Goal: Find contact information: Find contact information

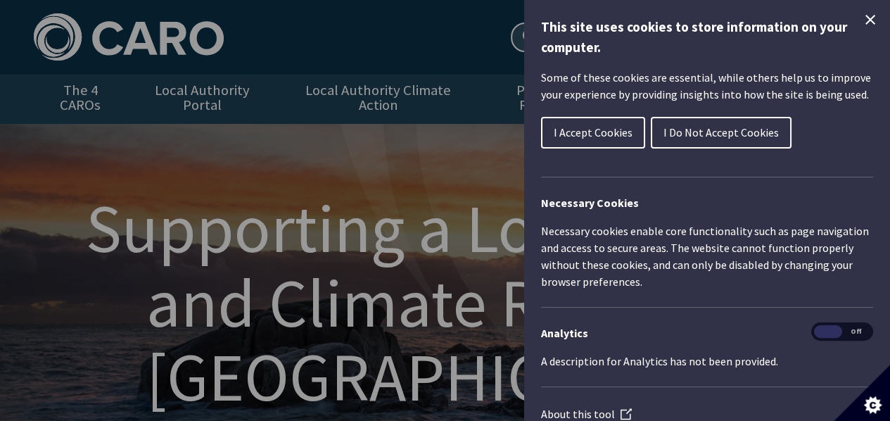
click at [862, 16] on icon "Close Cookie Control" at bounding box center [870, 19] width 17 height 17
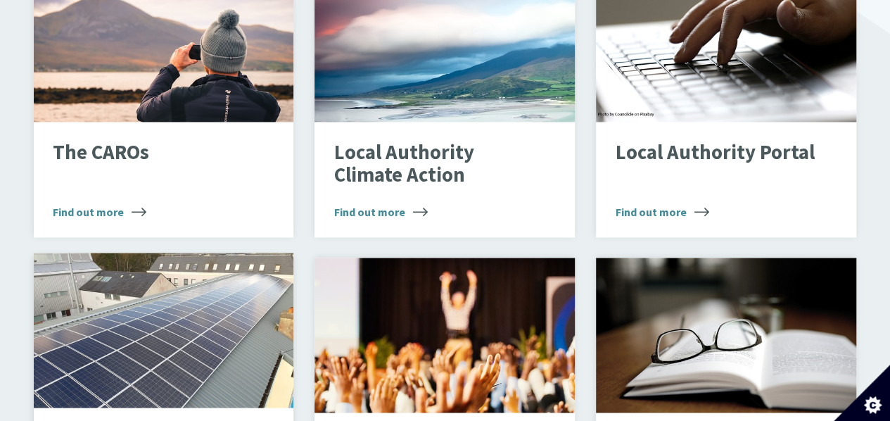
scroll to position [915, 0]
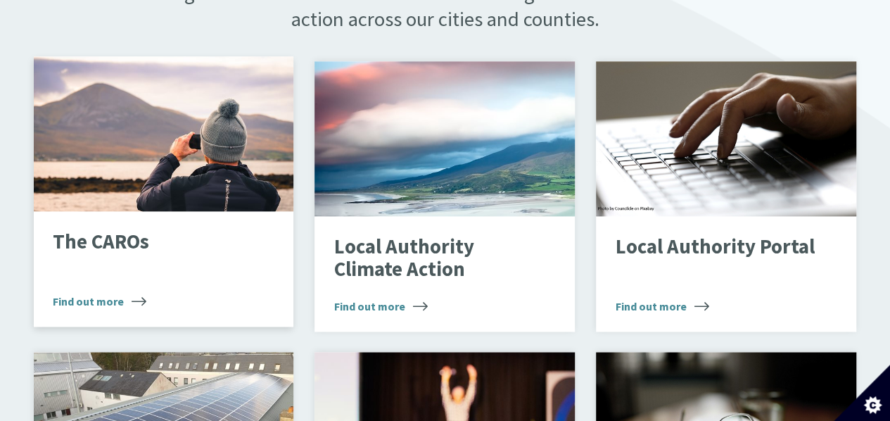
click at [114, 231] on p "The CAROs" at bounding box center [153, 242] width 200 height 23
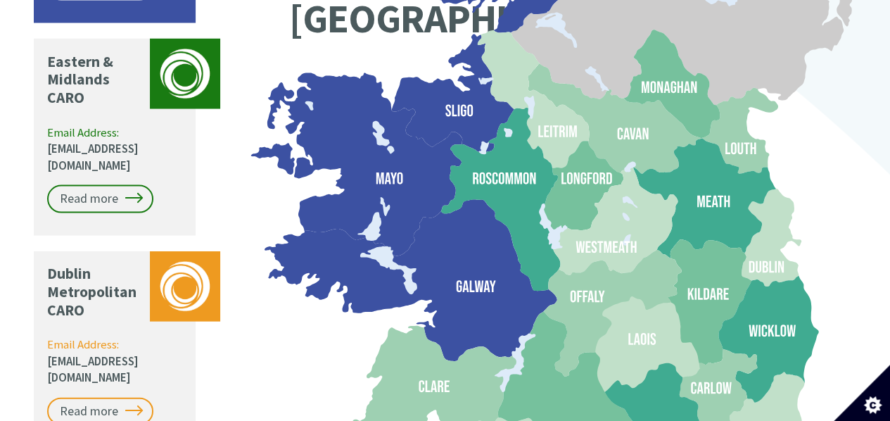
scroll to position [1407, 0]
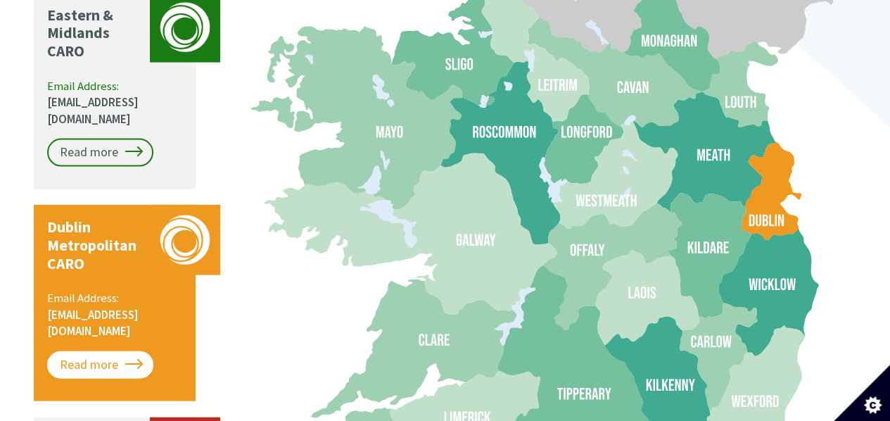
click at [120, 351] on link "Read more" at bounding box center [100, 365] width 106 height 28
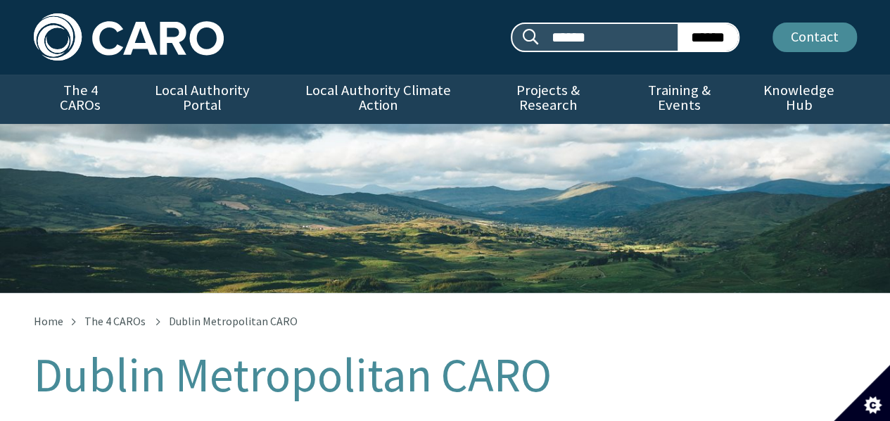
click at [826, 40] on link "Contact" at bounding box center [815, 38] width 84 height 30
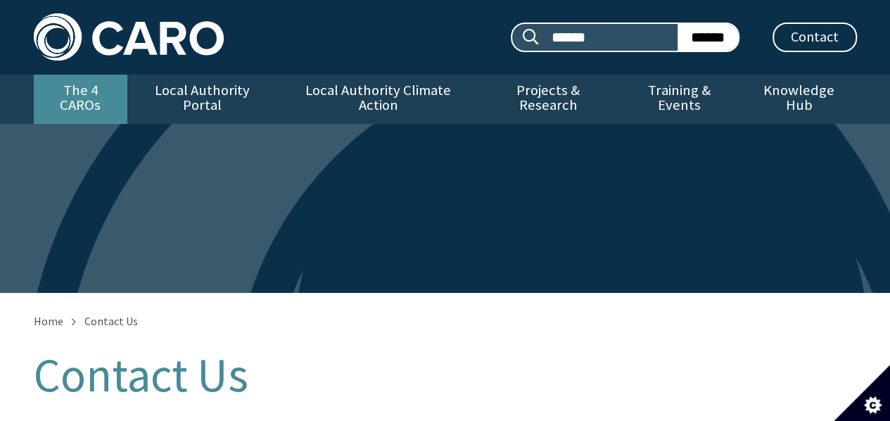
click at [89, 91] on link "The 4 CAROs" at bounding box center [81, 99] width 94 height 49
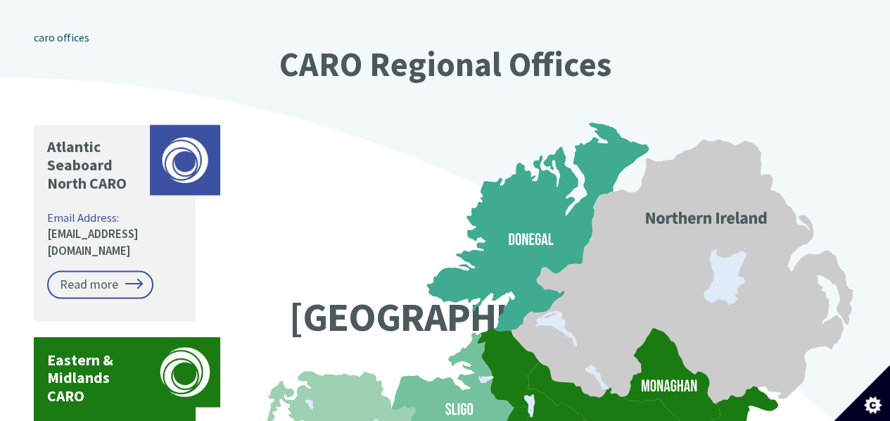
scroll to position [1055, 0]
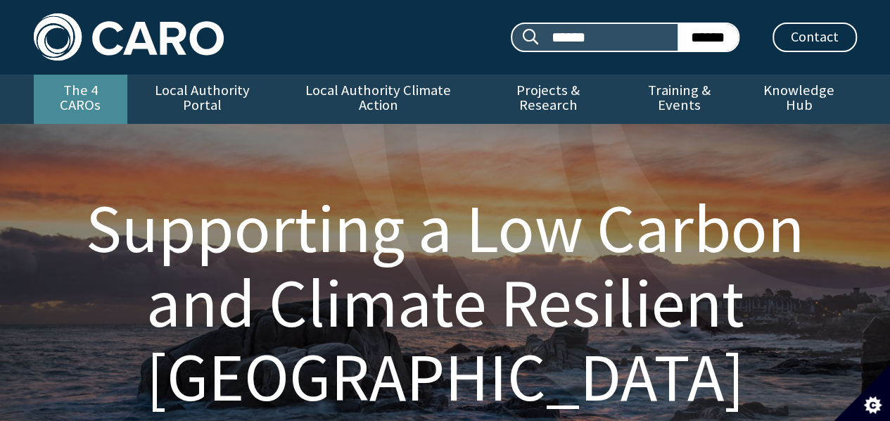
click at [101, 91] on link "The 4 CAROs" at bounding box center [81, 99] width 94 height 49
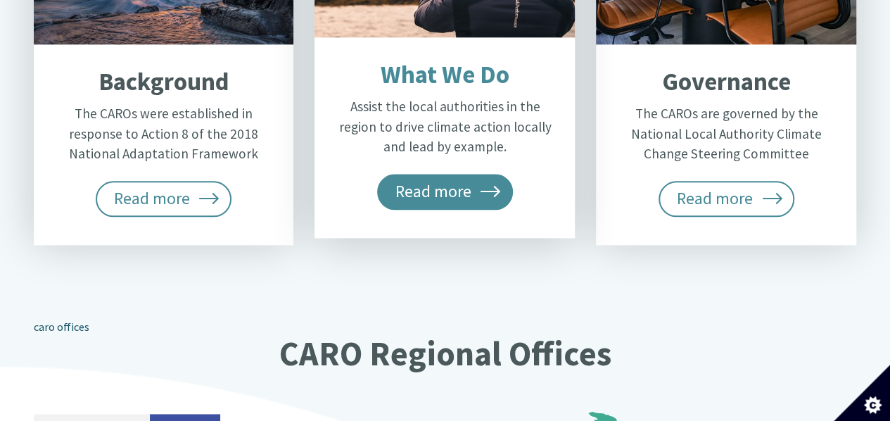
scroll to position [915, 0]
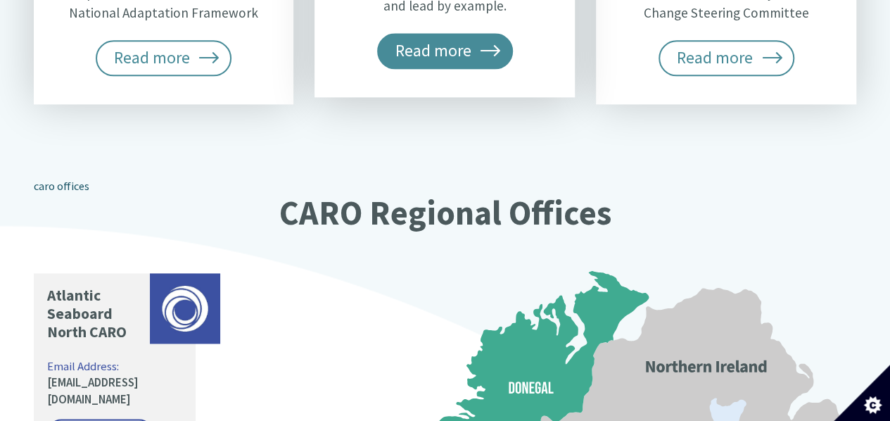
click at [457, 33] on span "Read more" at bounding box center [445, 50] width 137 height 35
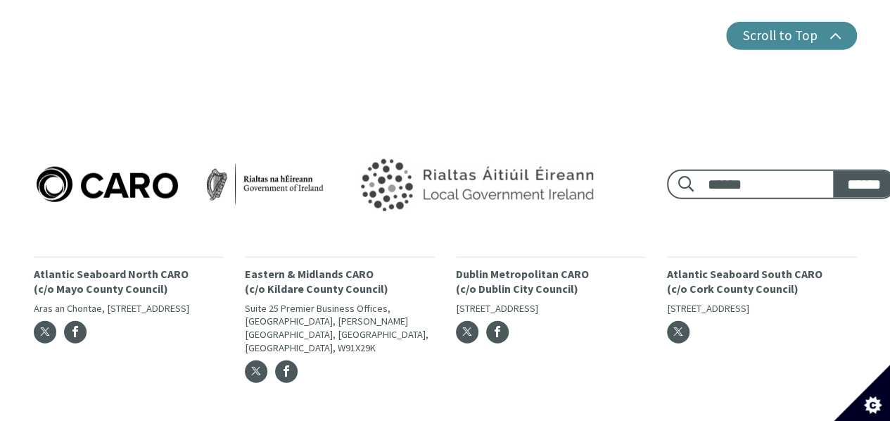
scroll to position [1675, 0]
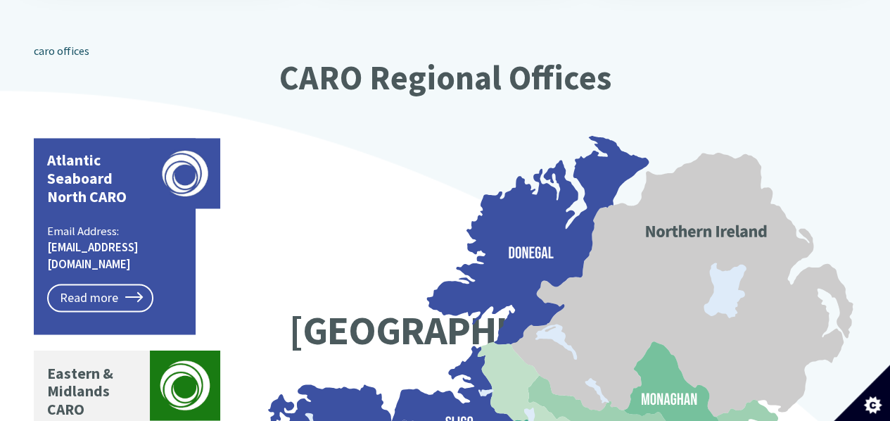
scroll to position [1137, 0]
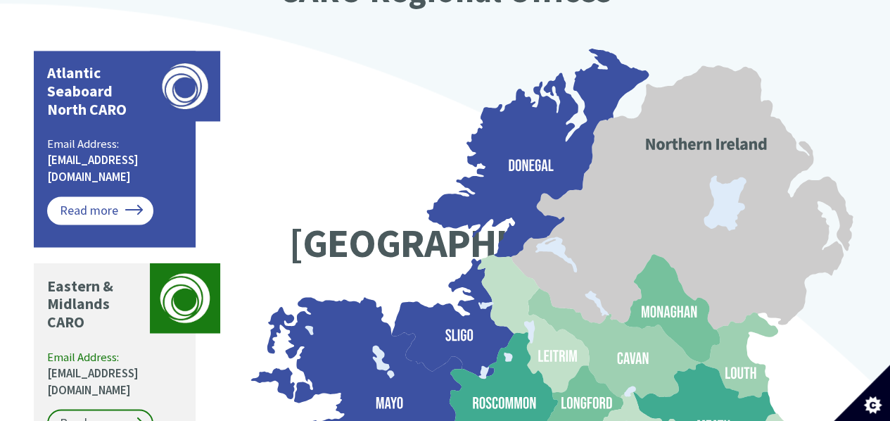
click at [83, 196] on link "Read more" at bounding box center [100, 210] width 106 height 28
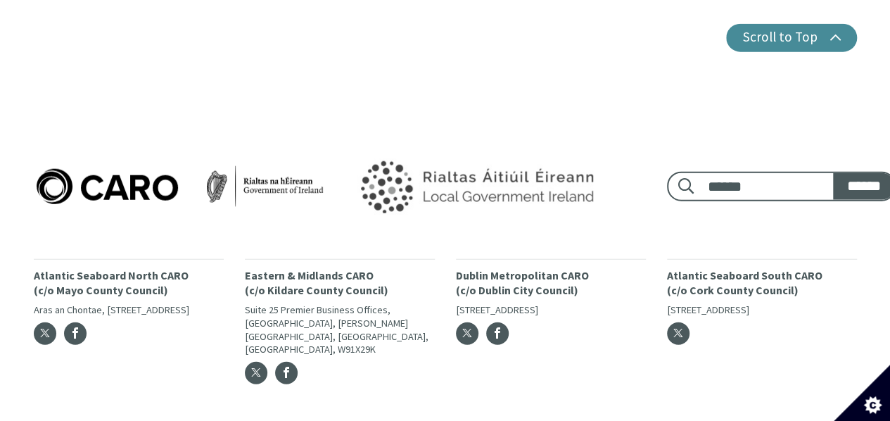
scroll to position [1227, 0]
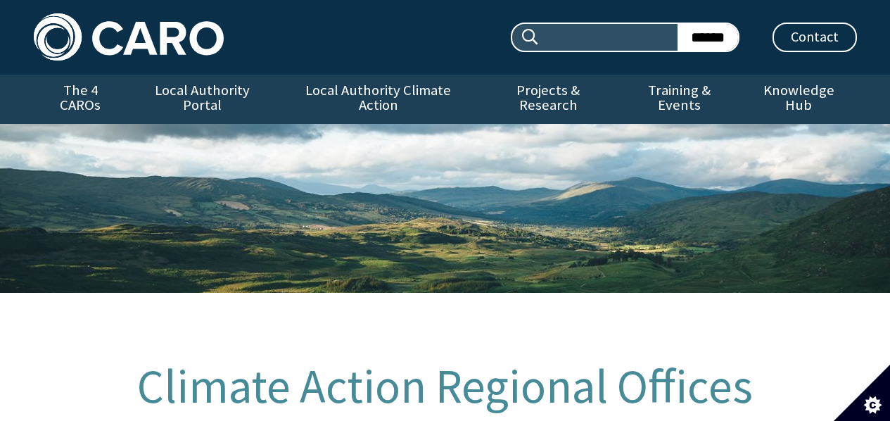
scroll to position [1137, 0]
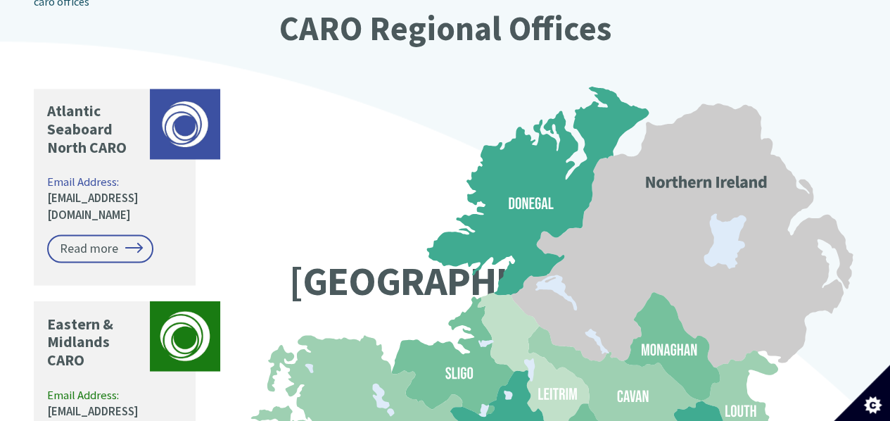
scroll to position [1126, 0]
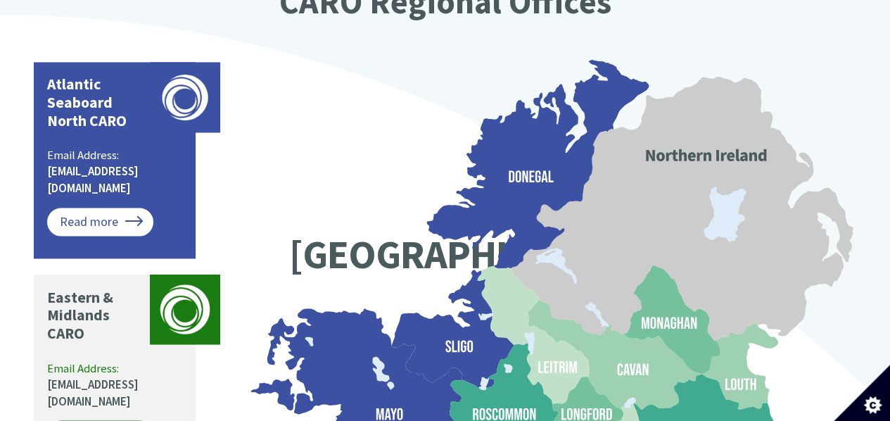
click at [99, 208] on link "Read more" at bounding box center [100, 222] width 106 height 28
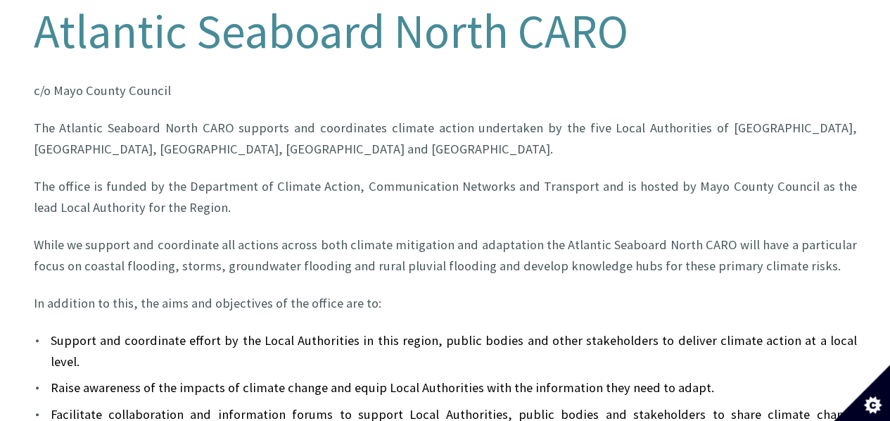
scroll to position [211, 0]
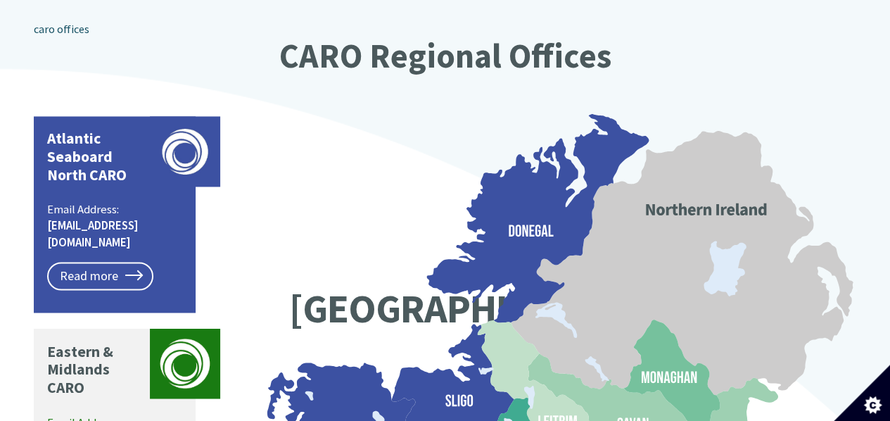
scroll to position [1055, 0]
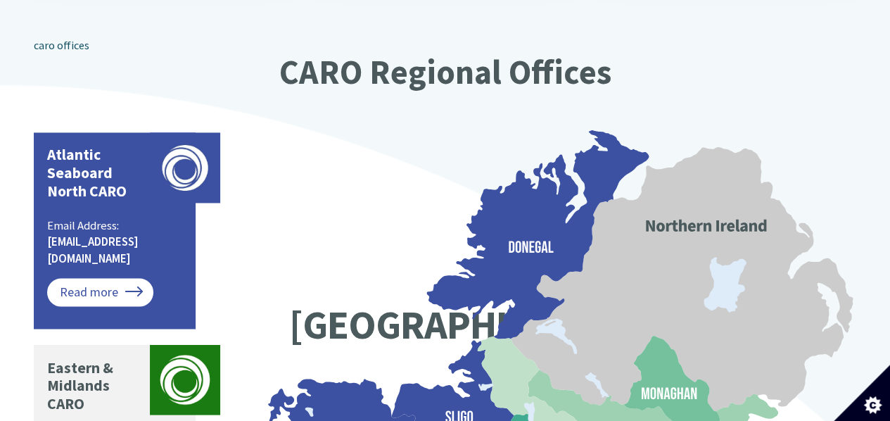
click at [106, 278] on link "Read more" at bounding box center [100, 292] width 106 height 28
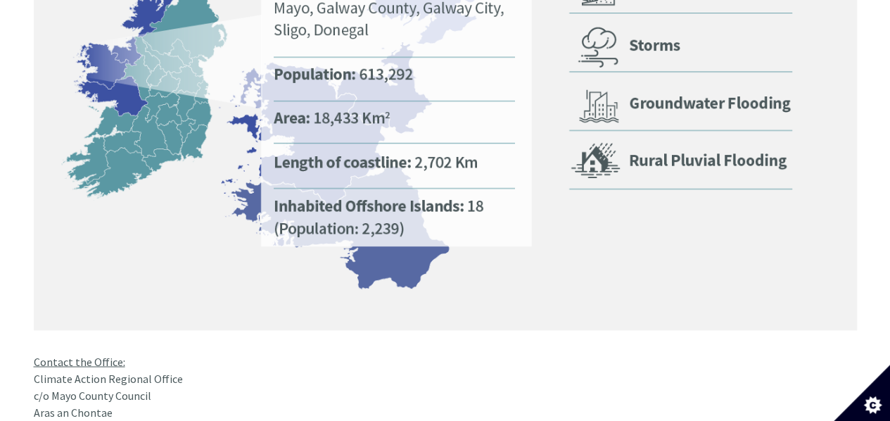
scroll to position [1267, 0]
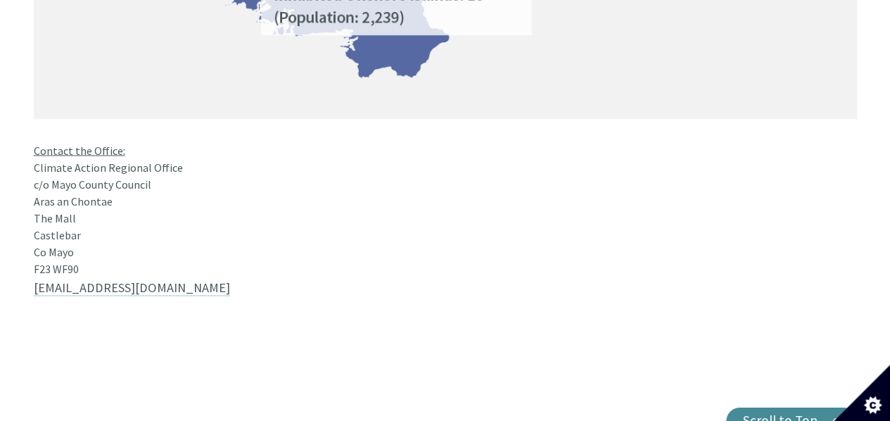
drag, startPoint x: 34, startPoint y: 130, endPoint x: 145, endPoint y: 224, distance: 145.8
copy div "Climate Action Regional Office c/o Mayo County Council Aras an Chontae The Mall…"
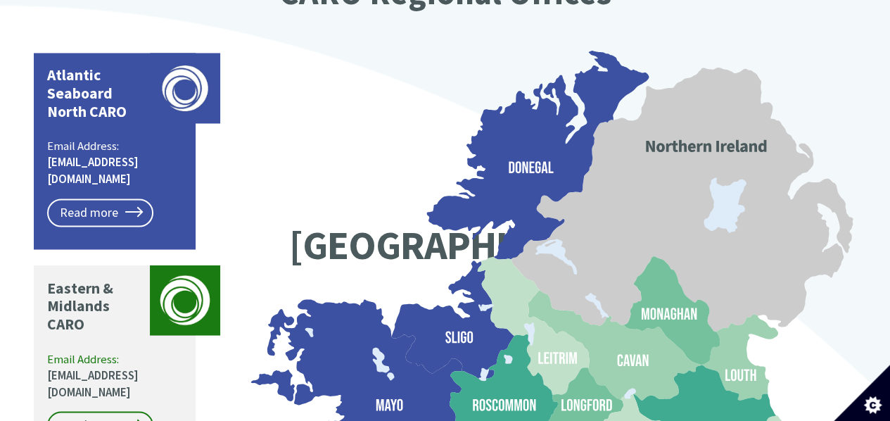
scroll to position [1267, 0]
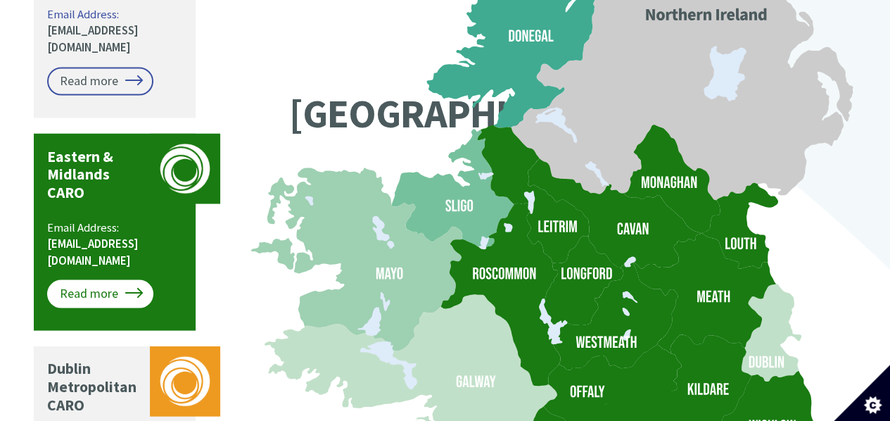
click at [113, 279] on link "Read more" at bounding box center [100, 293] width 106 height 28
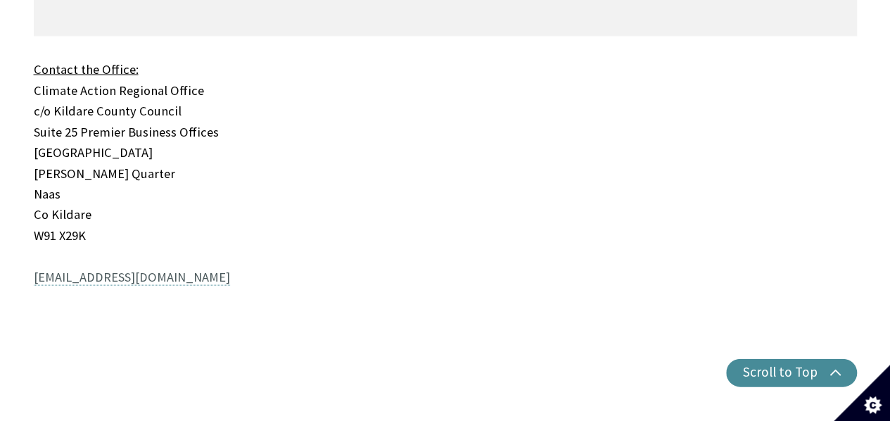
scroll to position [1196, 0]
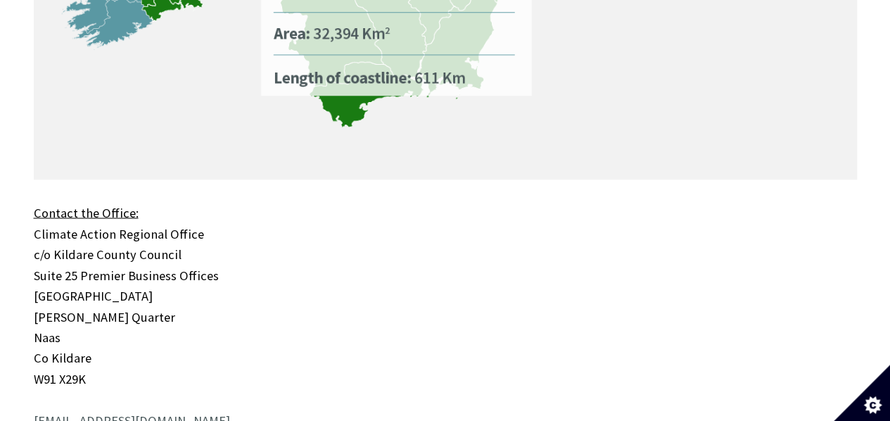
drag, startPoint x: 91, startPoint y: 310, endPoint x: 38, endPoint y: 157, distance: 162.5
click at [38, 157] on p "Contact the Office: Climate Action Regional Office c/o Kildare County Council S…" at bounding box center [445, 85] width 823 height 731
drag, startPoint x: 33, startPoint y: 164, endPoint x: 99, endPoint y: 305, distance: 155.2
click at [99, 305] on p "Contact the Office: Climate Action Regional Office c/o Kildare County Council S…" at bounding box center [445, 85] width 823 height 731
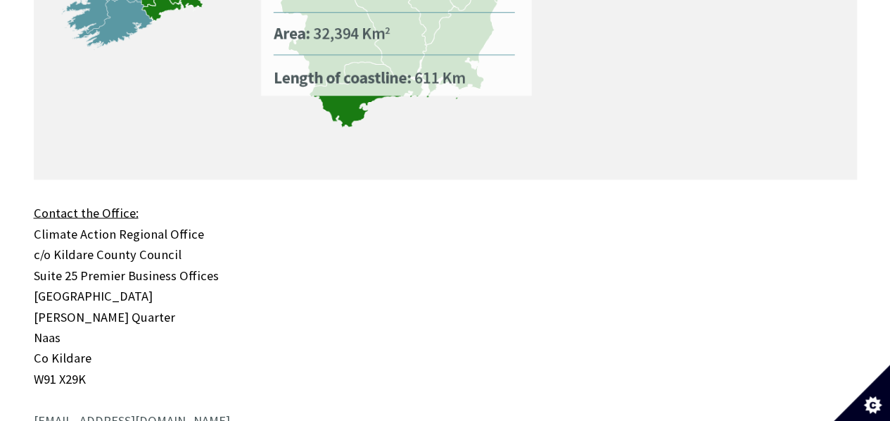
copy p "Climate Action Regional Office c/o Kildare County Council Suite 25 Premier Busi…"
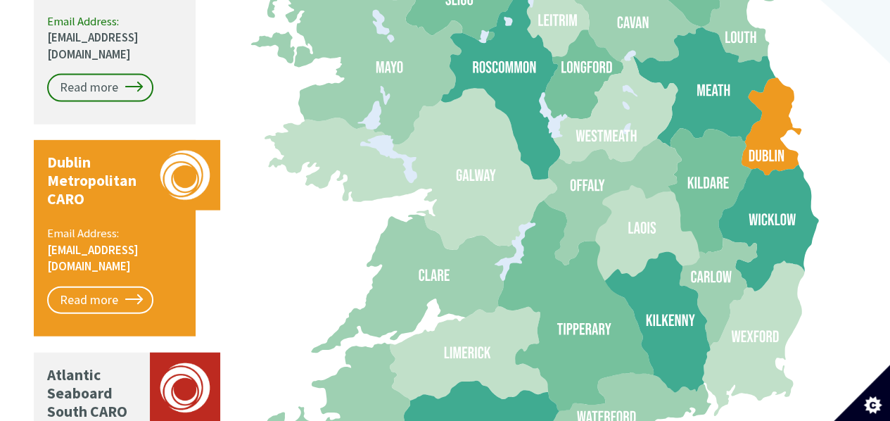
scroll to position [1478, 0]
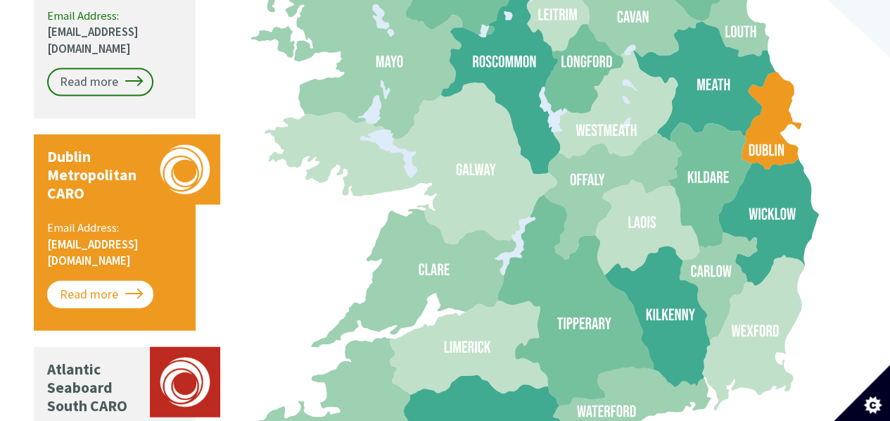
click at [99, 281] on link "Read more" at bounding box center [100, 295] width 106 height 28
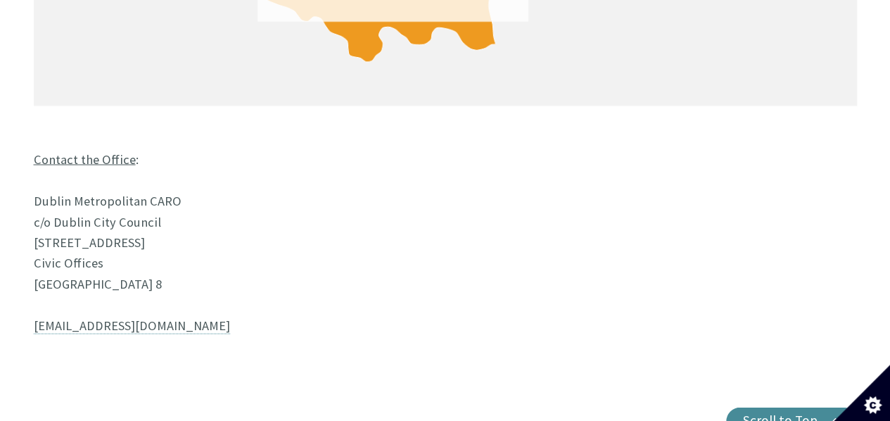
scroll to position [1267, 0]
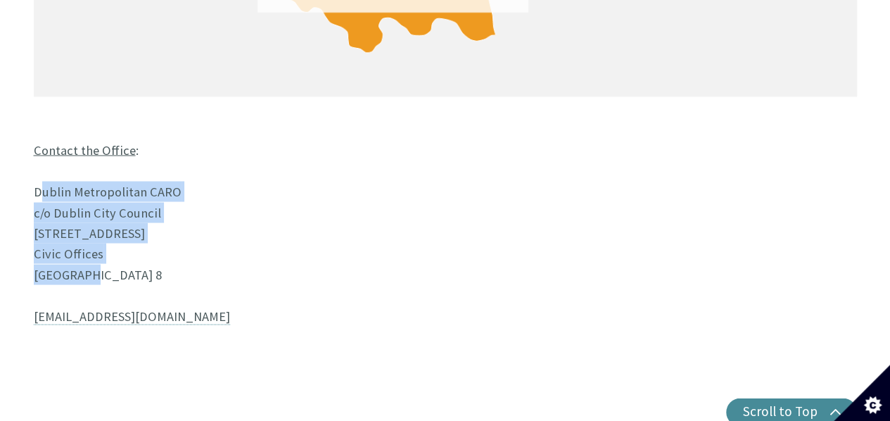
drag, startPoint x: 35, startPoint y: 122, endPoint x: 111, endPoint y: 201, distance: 110.0
copy p "Dublin Metropolitan CARO c/o Dublin City Council Block 1, Floor 6 Civic Offices…"
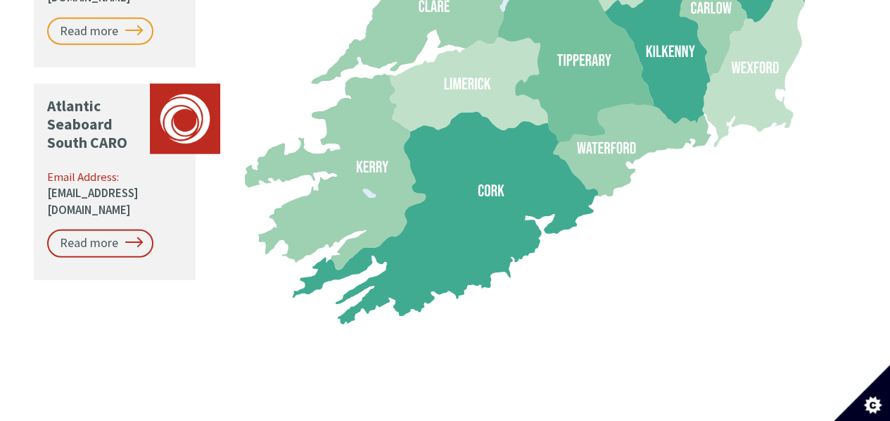
scroll to position [1759, 0]
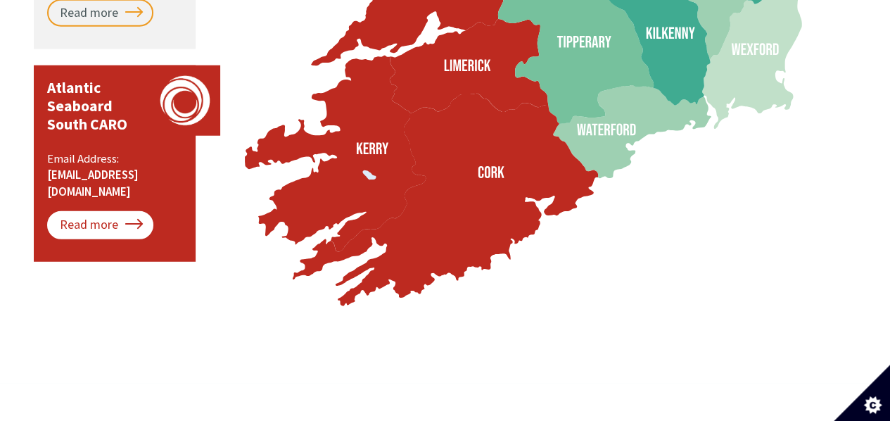
click at [96, 211] on link "Read more" at bounding box center [100, 225] width 106 height 28
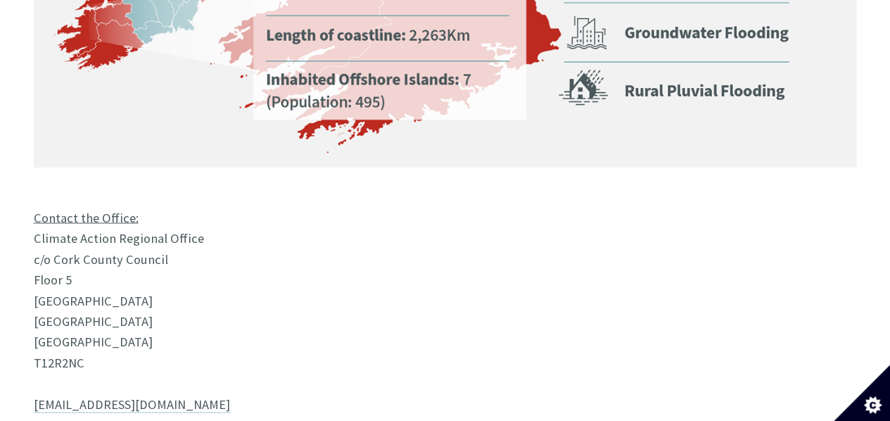
scroll to position [1126, 0]
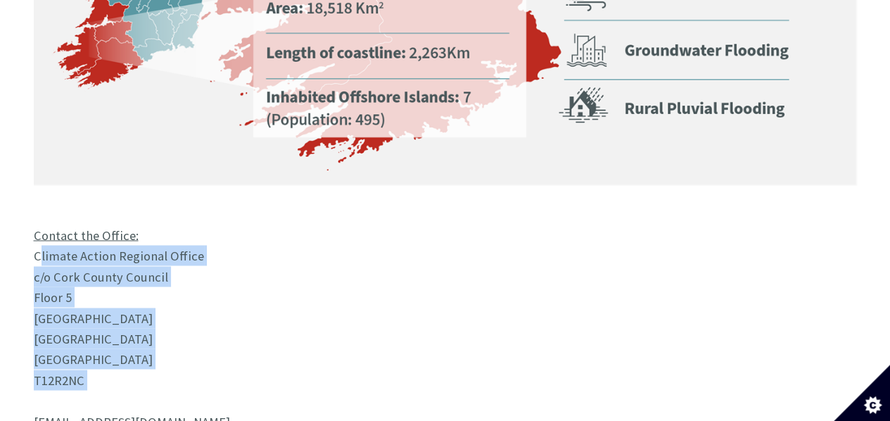
drag, startPoint x: 35, startPoint y: 185, endPoint x: 122, endPoint y: 323, distance: 162.8
click at [122, 323] on p "Contact the Office: Climate Action Regional Office c/o Cork County Council Floo…" at bounding box center [445, 338] width 823 height 228
copy p "Climate Action Regional Office c/o Cork County Council Floor [STREET_ADDRESS]"
click at [464, 285] on p "Contact the Office: Climate Action Regional Office c/o Cork County Council Floo…" at bounding box center [445, 338] width 823 height 228
